Goal: Task Accomplishment & Management: Manage account settings

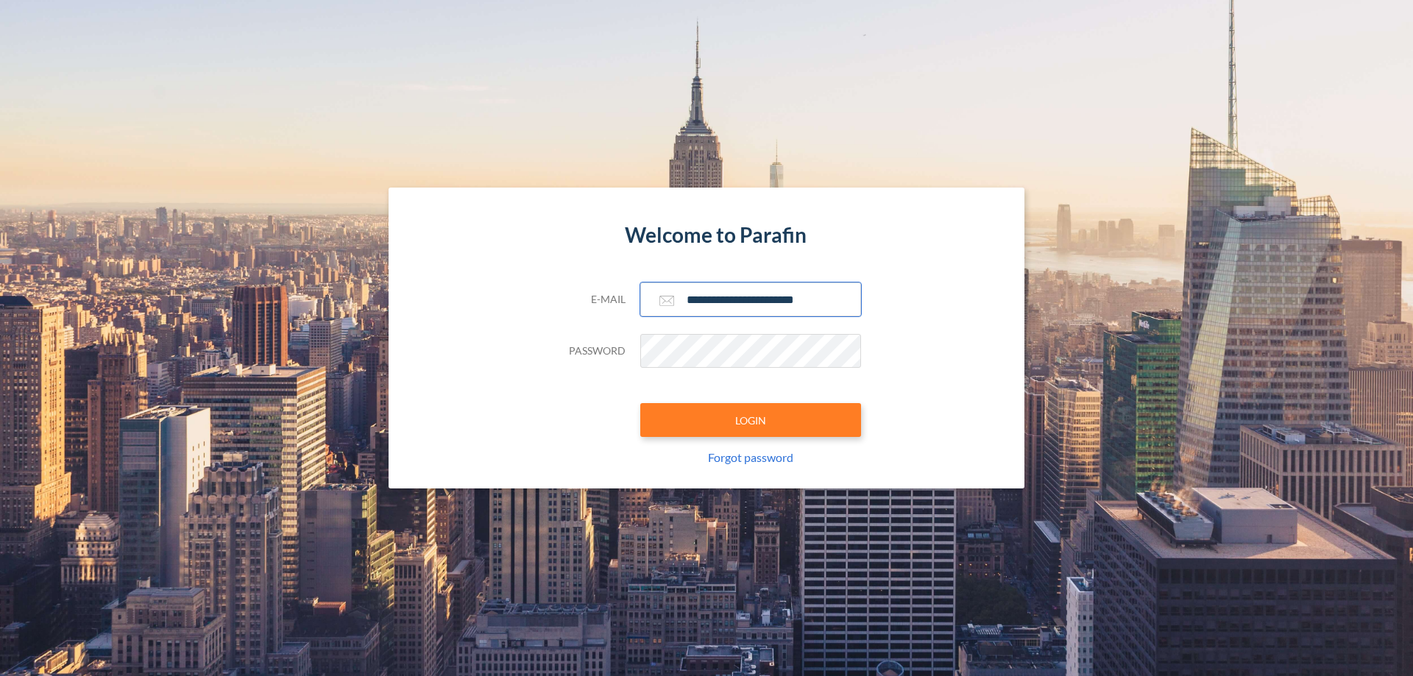
type input "**********"
click at [750, 420] on button "LOGIN" at bounding box center [750, 420] width 221 height 34
